Goal: Find specific fact

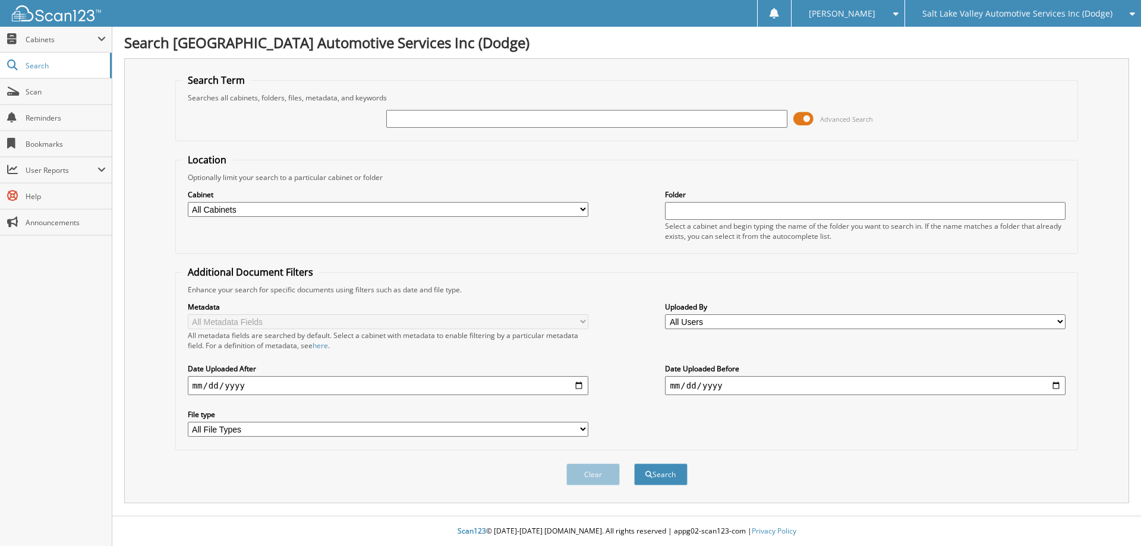
click at [612, 125] on input "text" at bounding box center [586, 119] width 401 height 18
type input "r24399b"
click at [634, 464] on button "Search" at bounding box center [660, 475] width 53 height 22
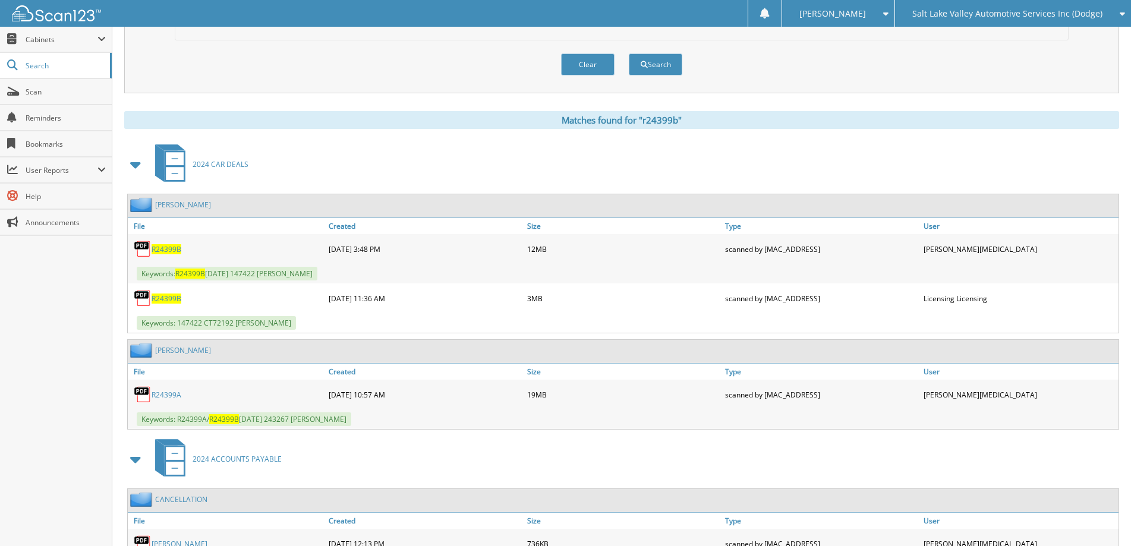
scroll to position [479, 0]
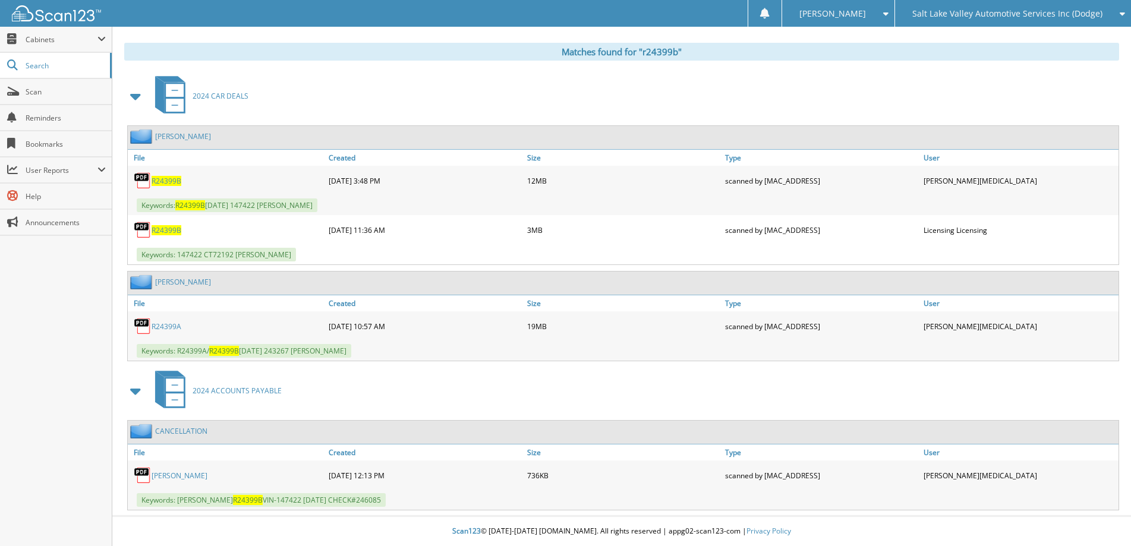
click at [169, 177] on span "R24399B" at bounding box center [167, 181] width 30 height 10
